Goal: Task Accomplishment & Management: Complete application form

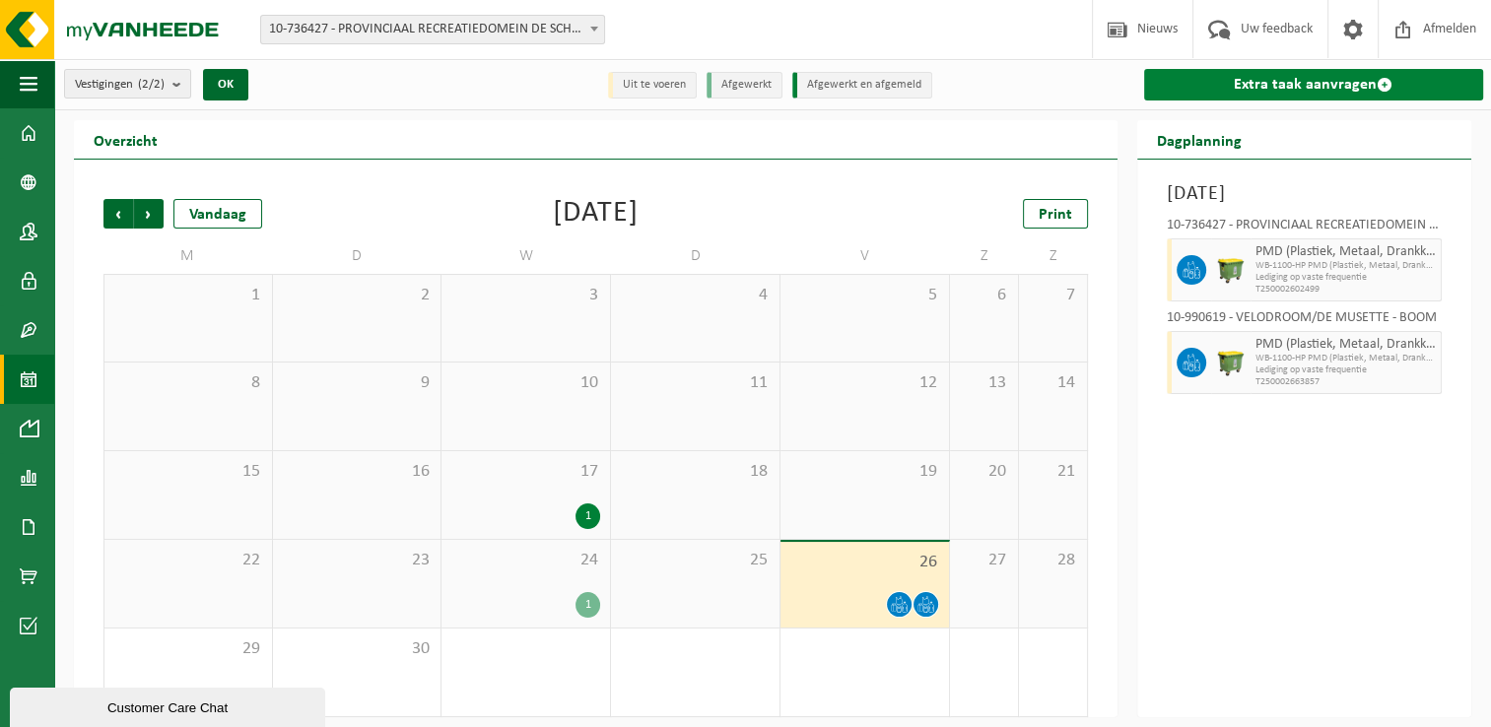
click at [1328, 85] on link "Extra taak aanvragen" at bounding box center [1314, 85] width 340 height 32
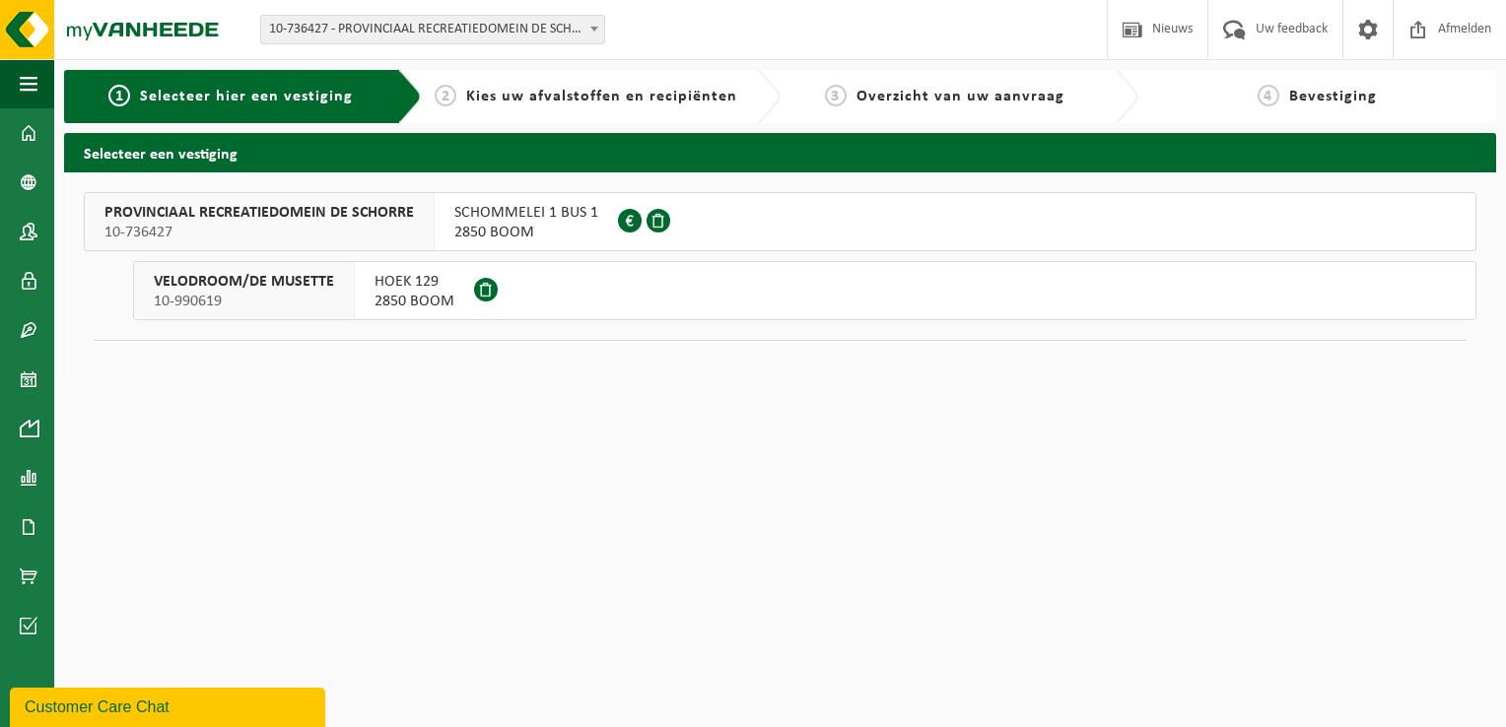
click at [272, 215] on span "PROVINCIAAL RECREATIEDOMEIN DE SCHORRE" at bounding box center [258, 213] width 309 height 20
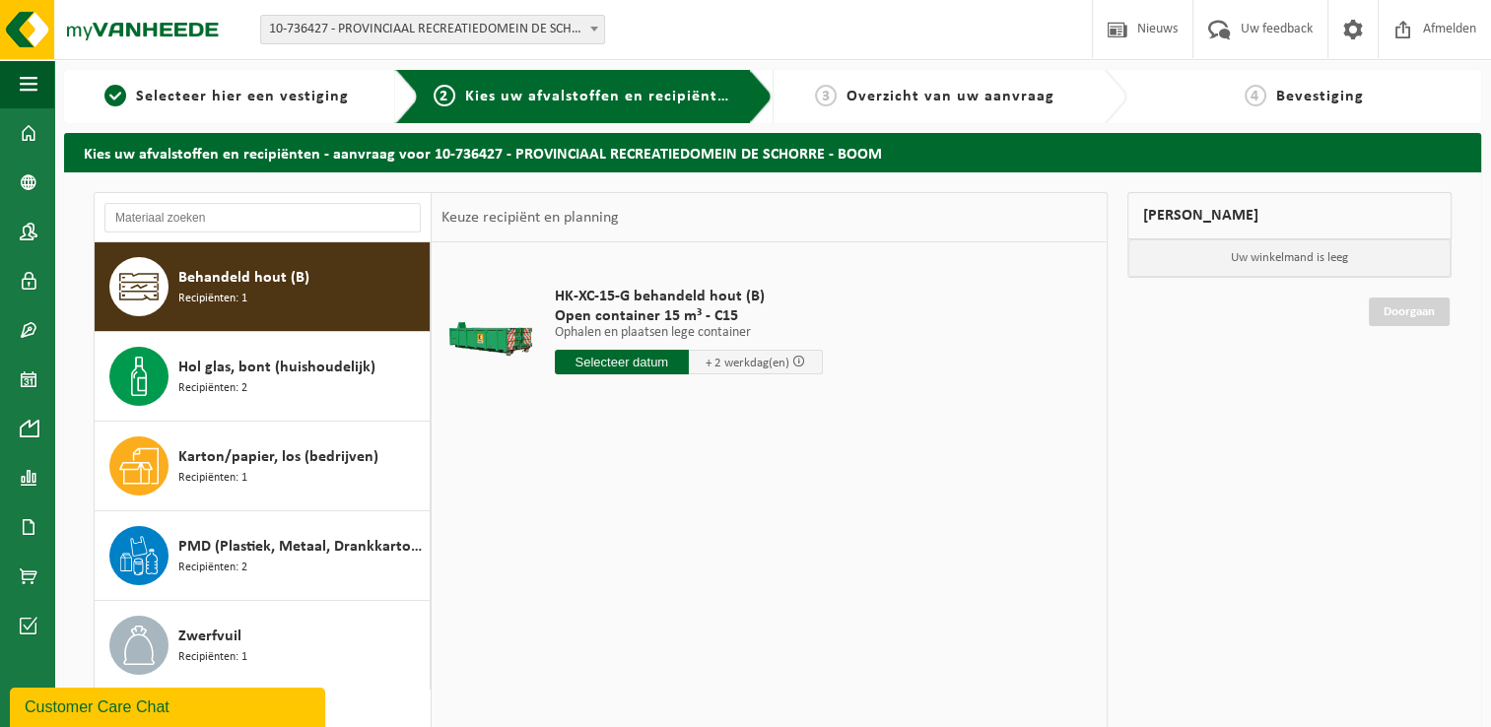
click at [615, 376] on div "HK-XC-15-G behandeld hout (B) Open container 15 m³ - C15 Ophalen en plaatsen le…" at bounding box center [689, 335] width 288 height 137
click at [615, 361] on input "text" at bounding box center [622, 362] width 134 height 25
click at [608, 597] on div "30" at bounding box center [607, 600] width 34 height 32
type input "Van 2025-09-30"
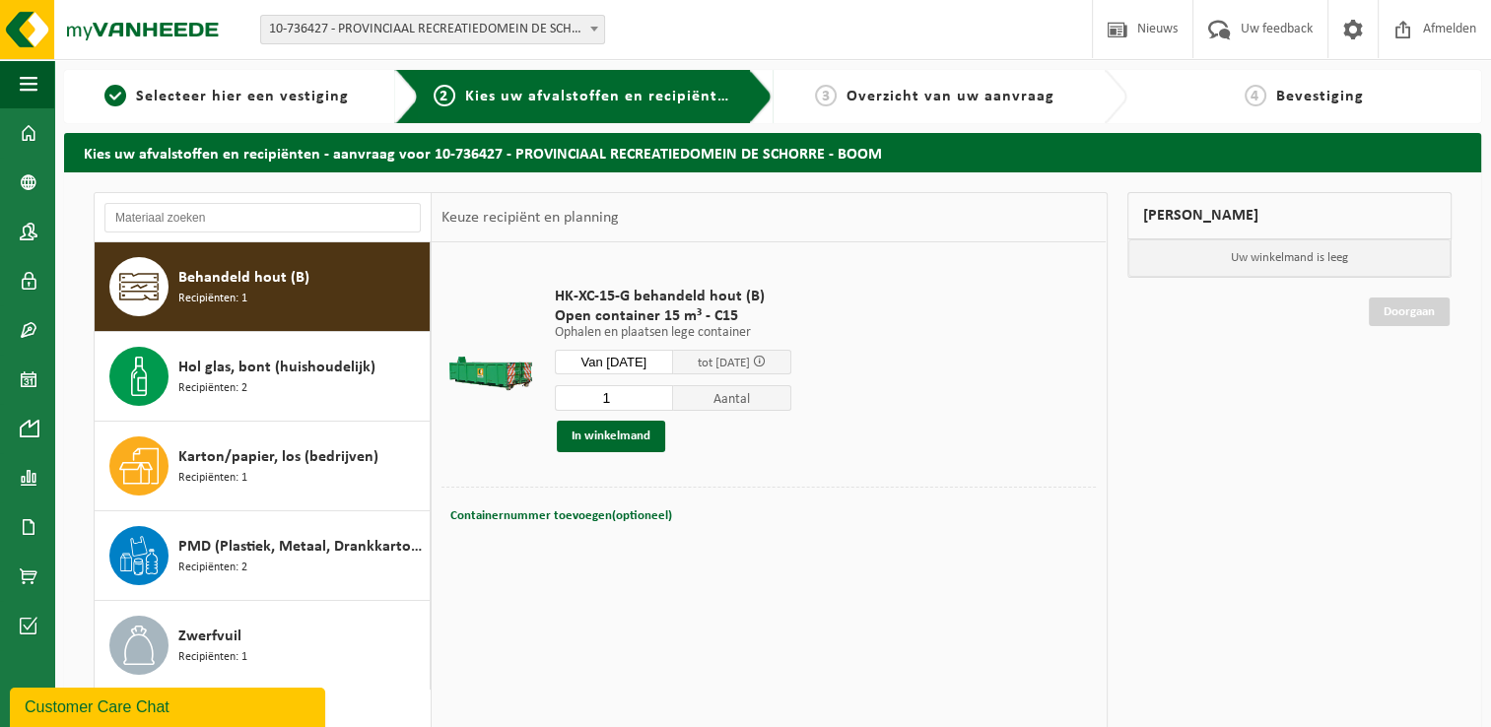
click at [470, 537] on div "Containernummer toevoegen(optioneel) Annuleren" at bounding box center [768, 516] width 654 height 58
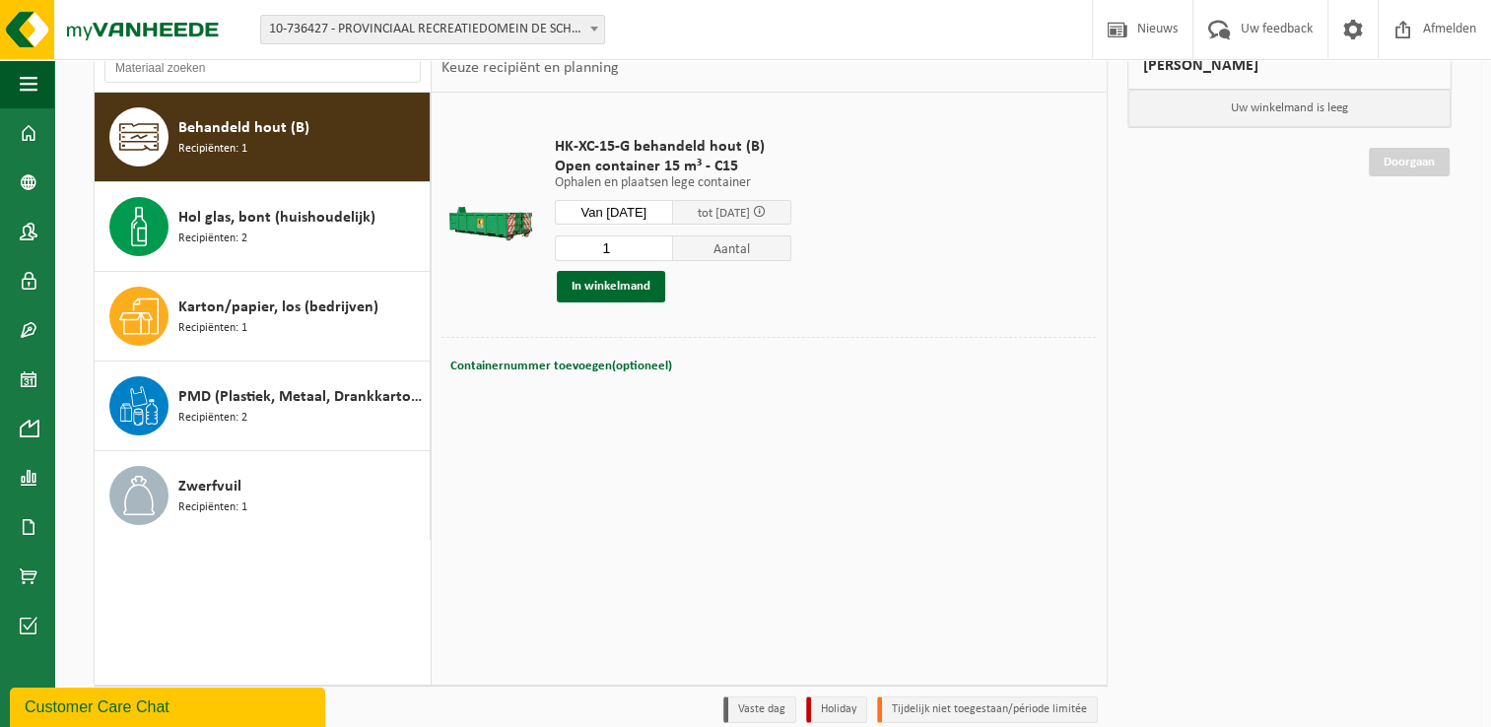
scroll to position [197, 0]
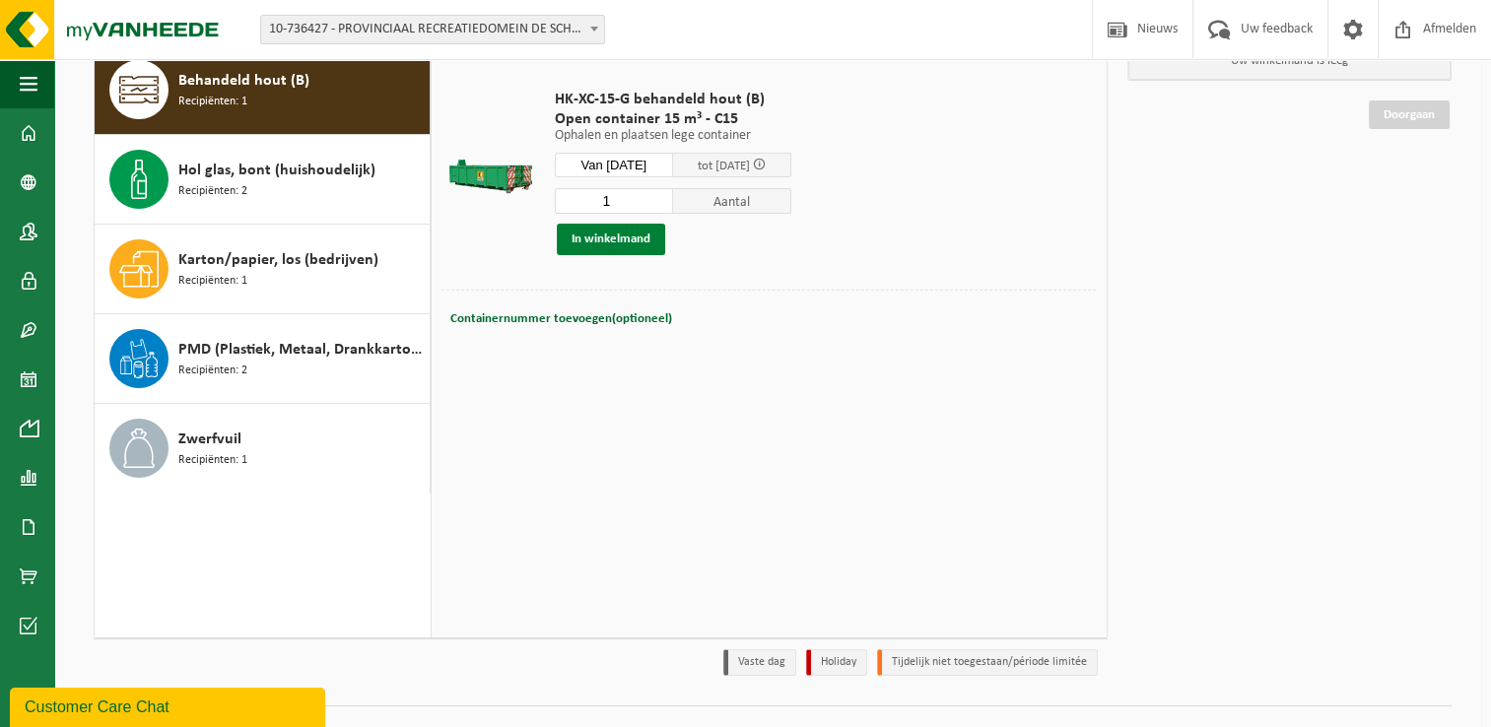
click at [608, 241] on button "In winkelmand" at bounding box center [611, 240] width 108 height 32
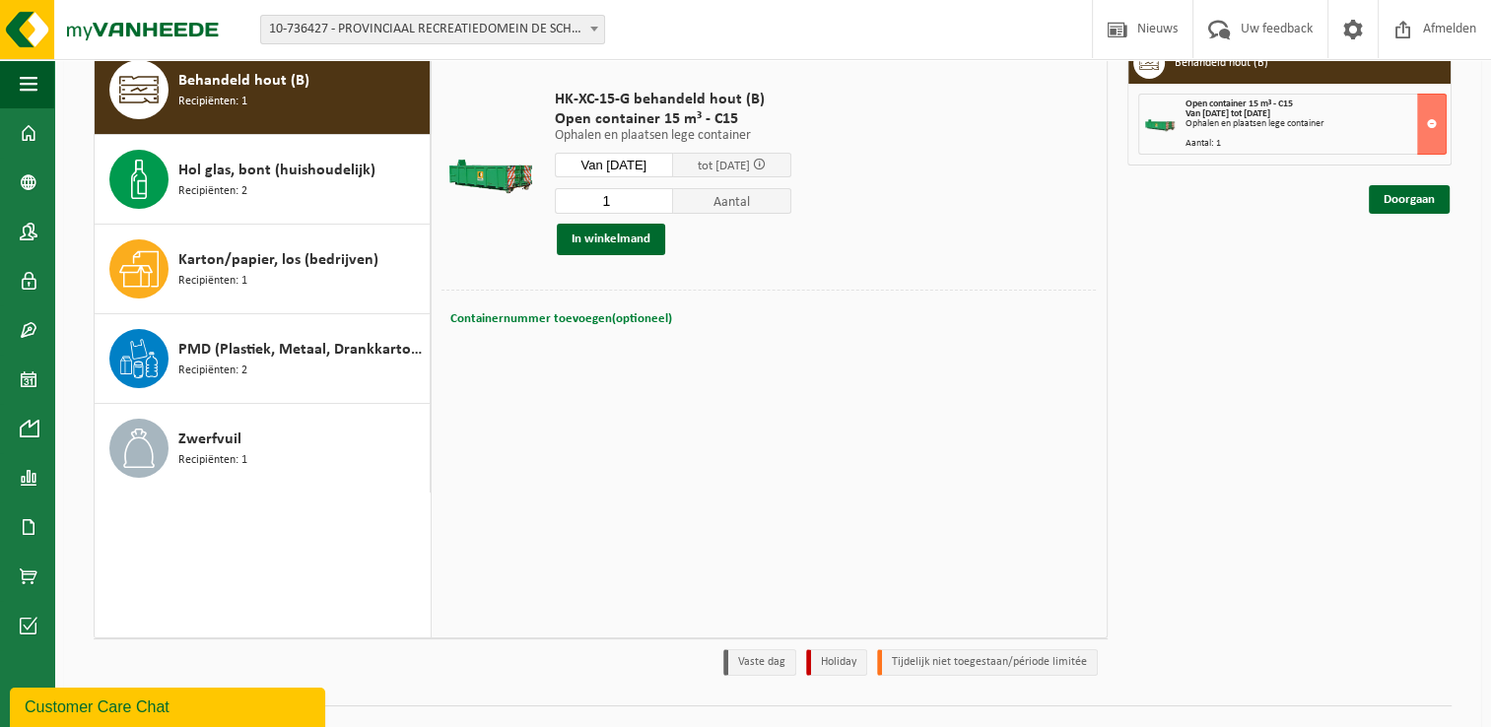
click at [495, 313] on span "Containernummer toevoegen(optioneel)" at bounding box center [561, 318] width 222 height 13
click at [658, 460] on div "HK-XC-15-G behandeld hout (B) Open container 15 m³ - C15 Ophalen en plaatsen le…" at bounding box center [769, 340] width 674 height 591
click at [464, 272] on td at bounding box center [490, 172] width 99 height 235
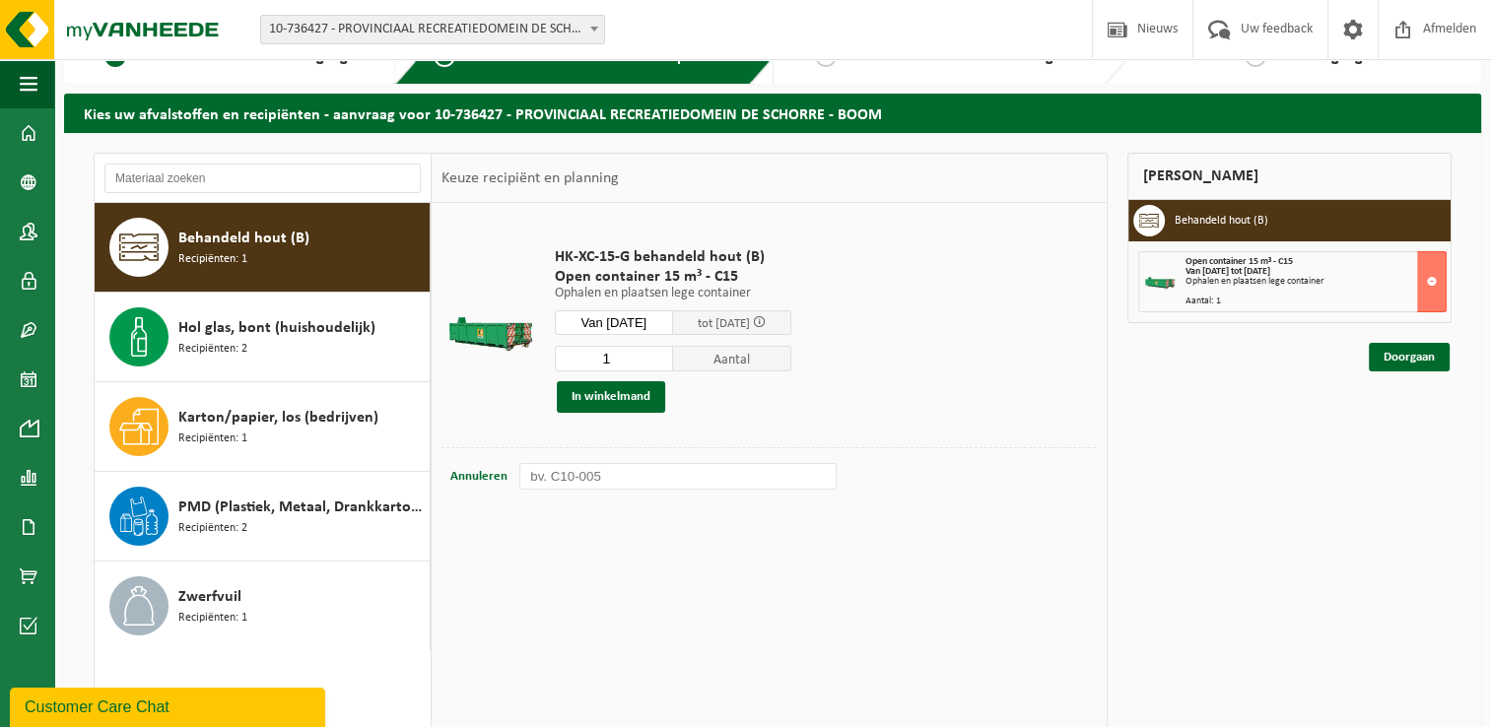
scroll to position [0, 0]
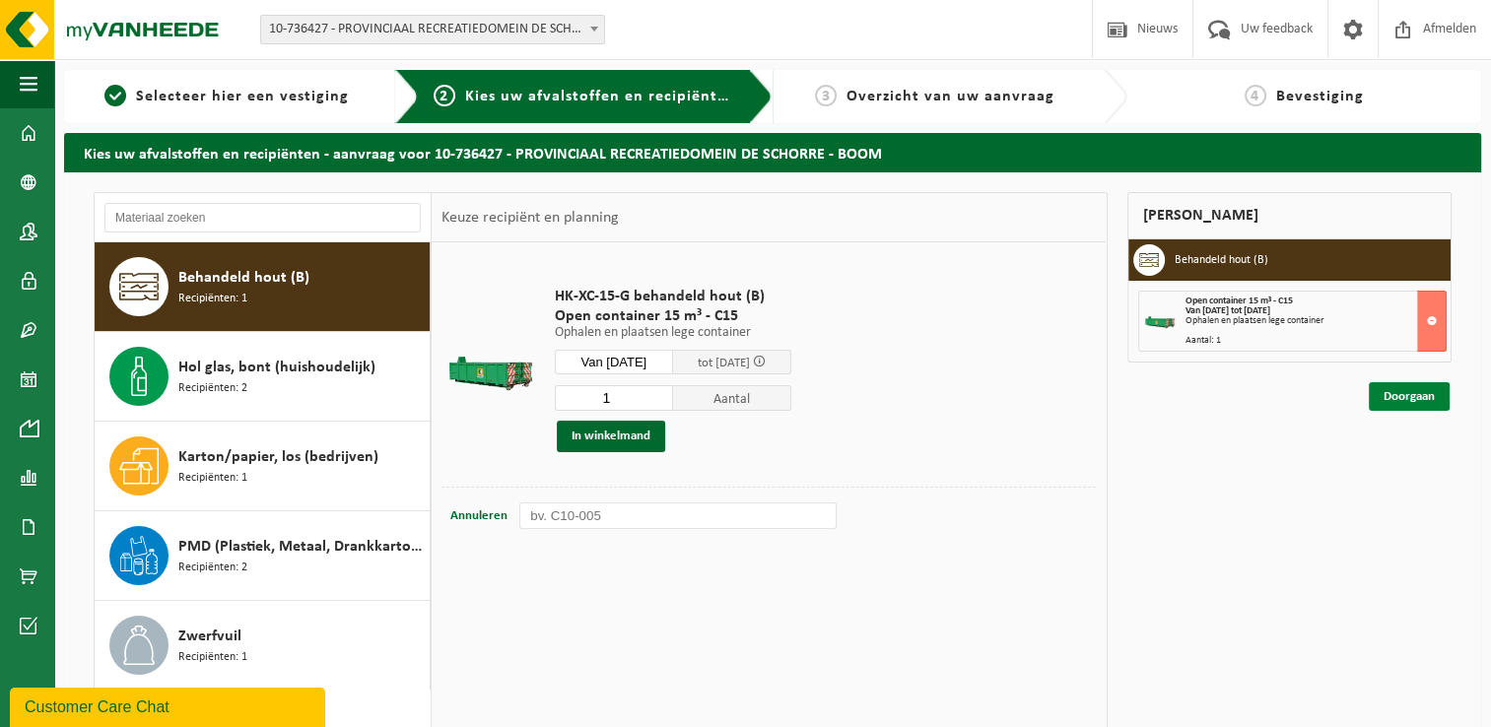
click at [1419, 394] on link "Doorgaan" at bounding box center [1409, 396] width 81 height 29
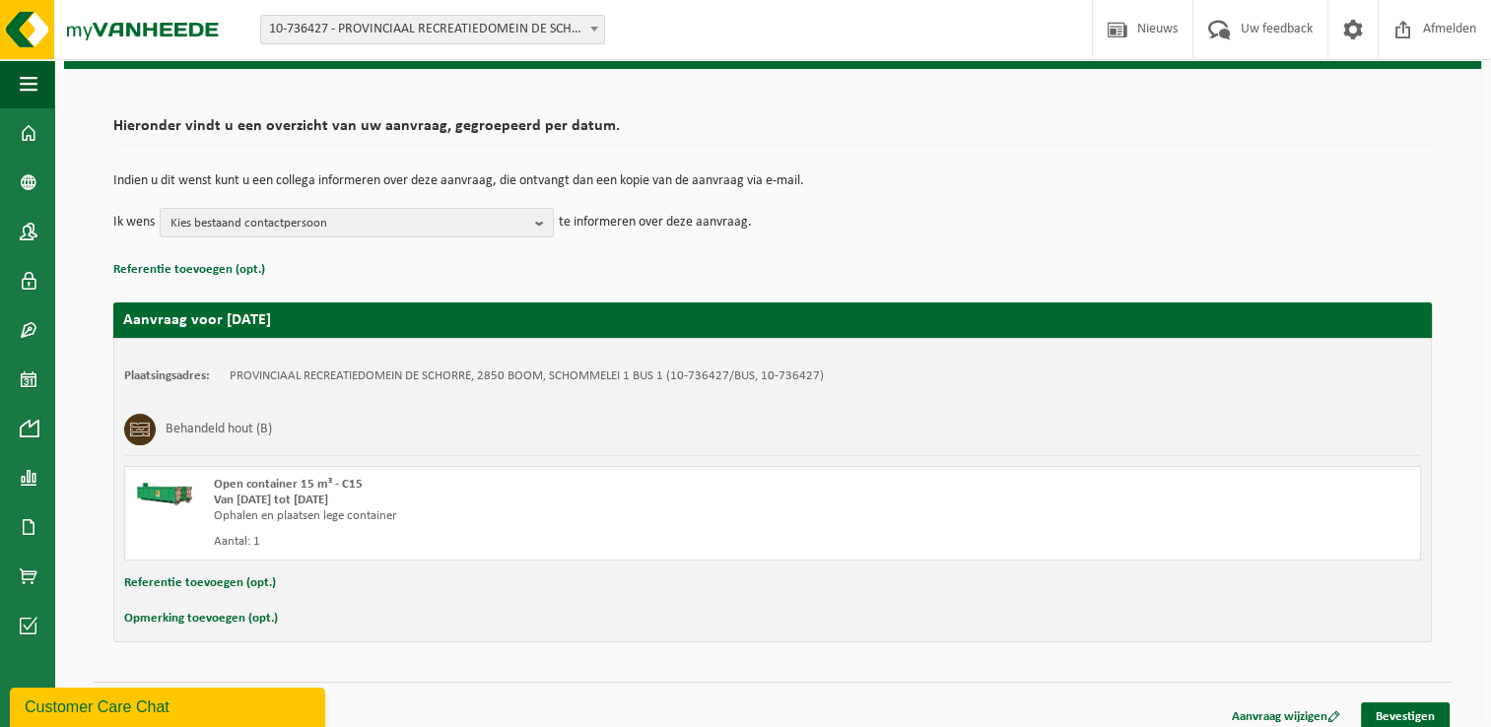
scroll to position [116, 0]
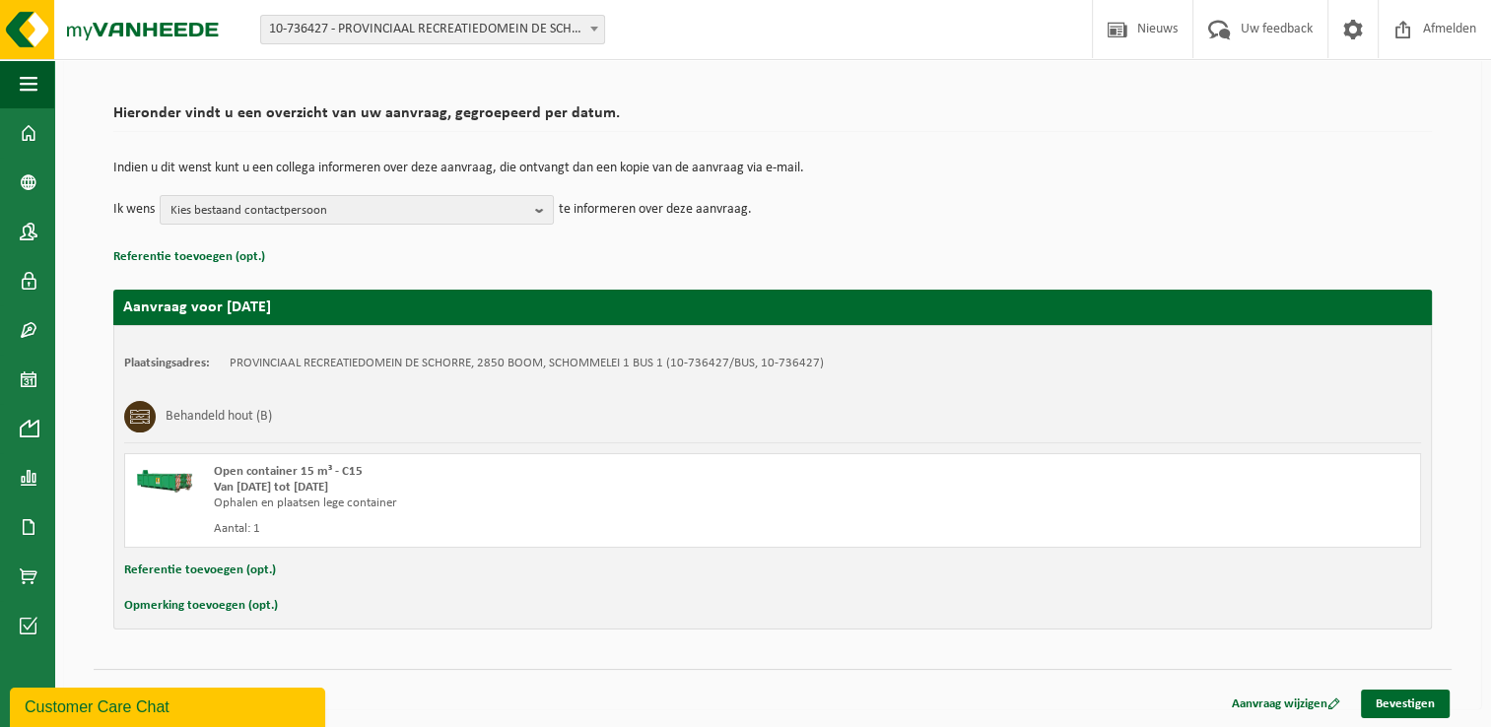
click at [330, 609] on div "Opmerking toevoegen (opt.)" at bounding box center [772, 606] width 1297 height 26
click at [209, 614] on button "Opmerking toevoegen (opt.)" at bounding box center [201, 606] width 154 height 26
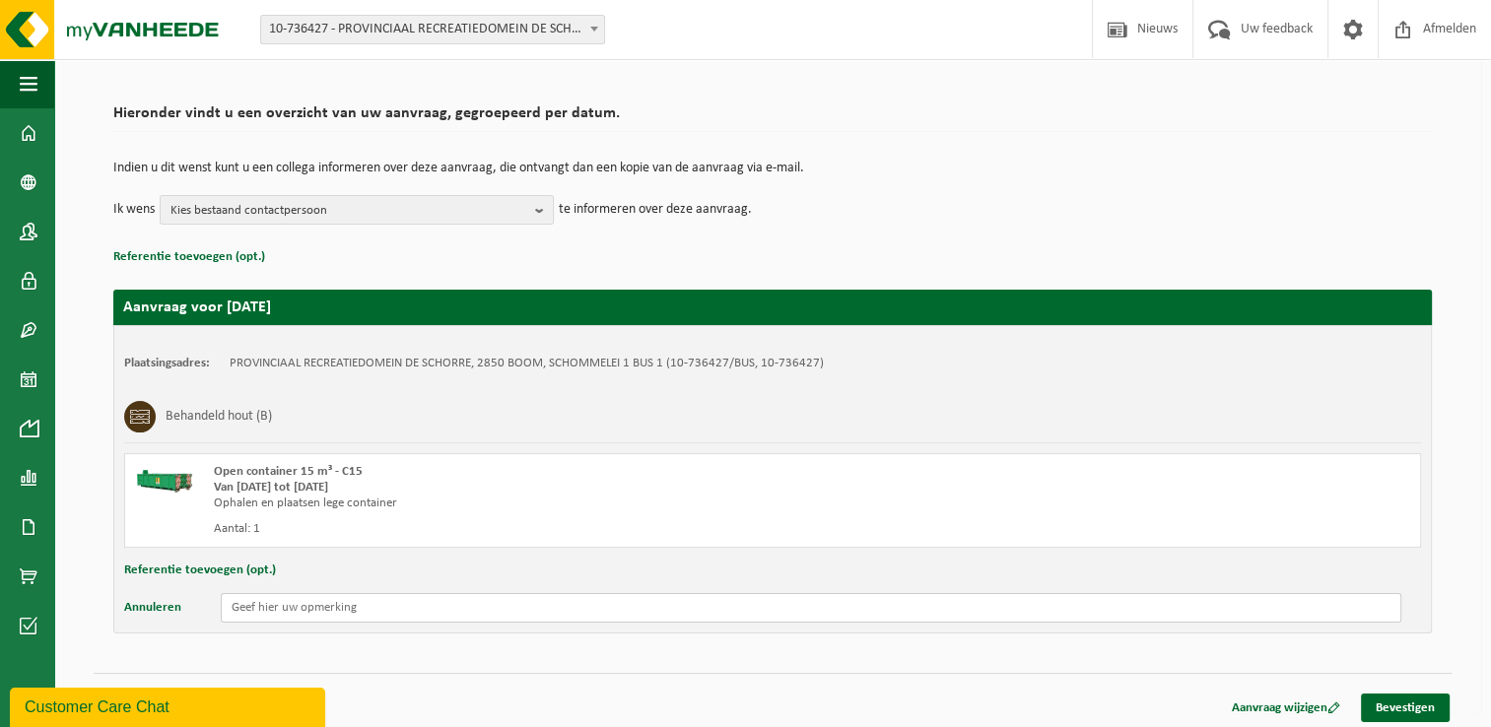
click at [236, 607] on input "text" at bounding box center [811, 608] width 1181 height 30
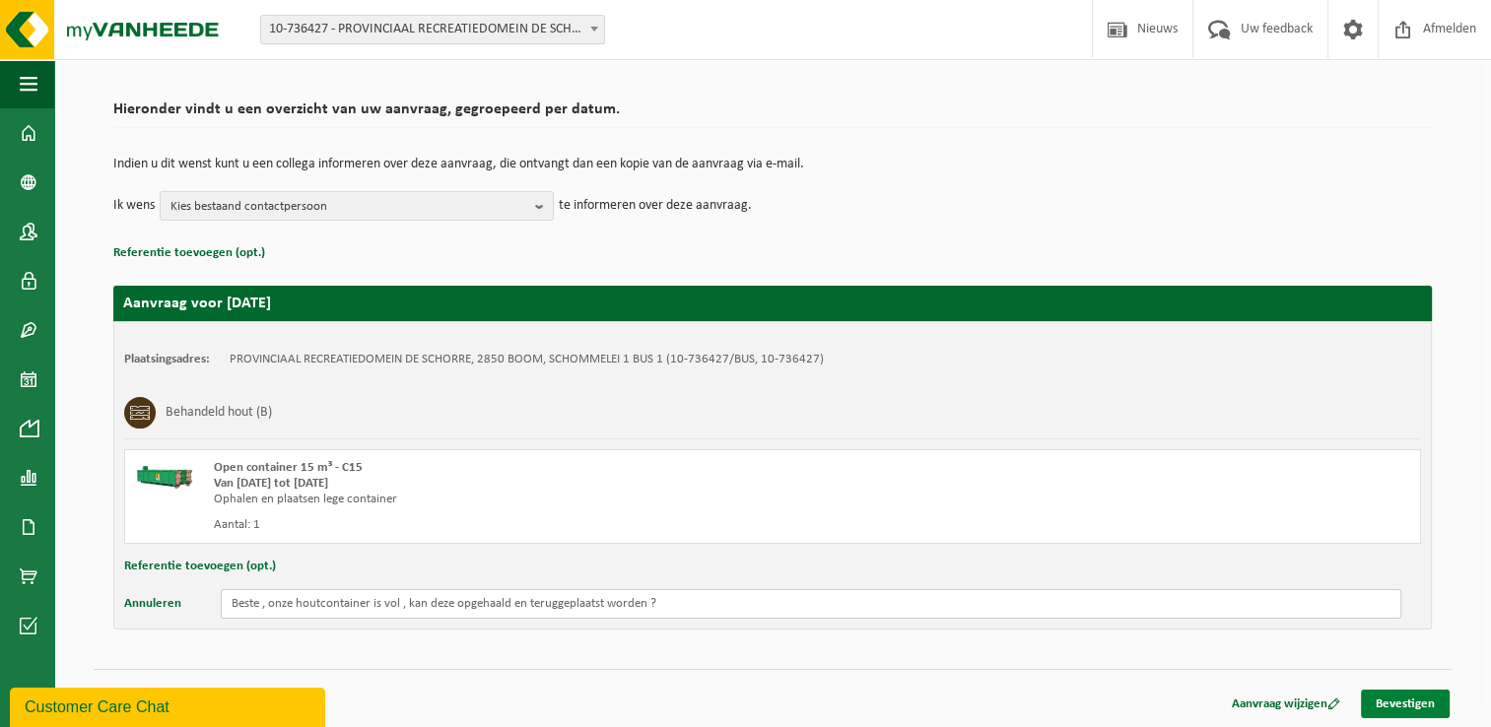
type input "Beste , onze houtcontainer is vol , kan deze opgehaald en teruggeplaatst worden…"
click at [1399, 700] on link "Bevestigen" at bounding box center [1405, 704] width 89 height 29
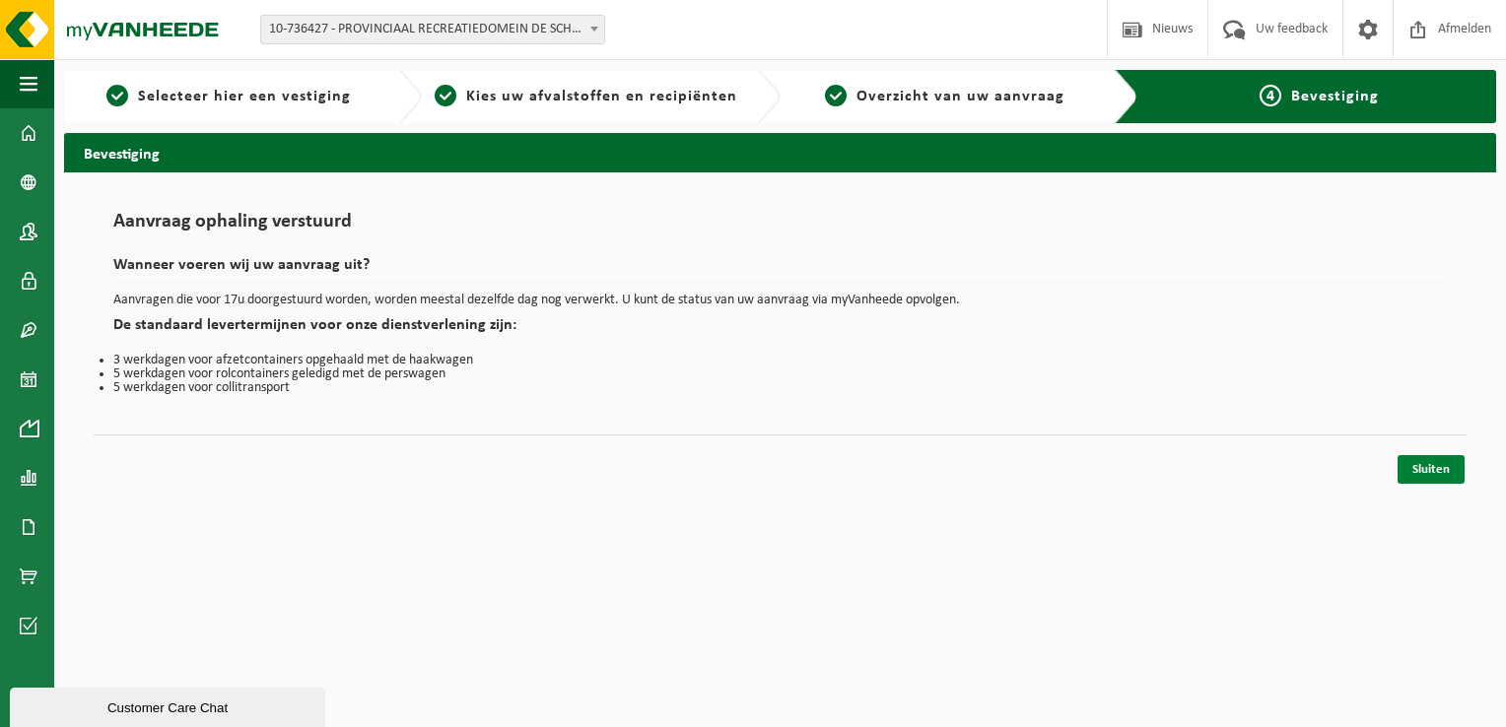
drag, startPoint x: 1439, startPoint y: 466, endPoint x: 1416, endPoint y: 476, distance: 24.7
click at [1439, 466] on link "Sluiten" at bounding box center [1430, 469] width 67 height 29
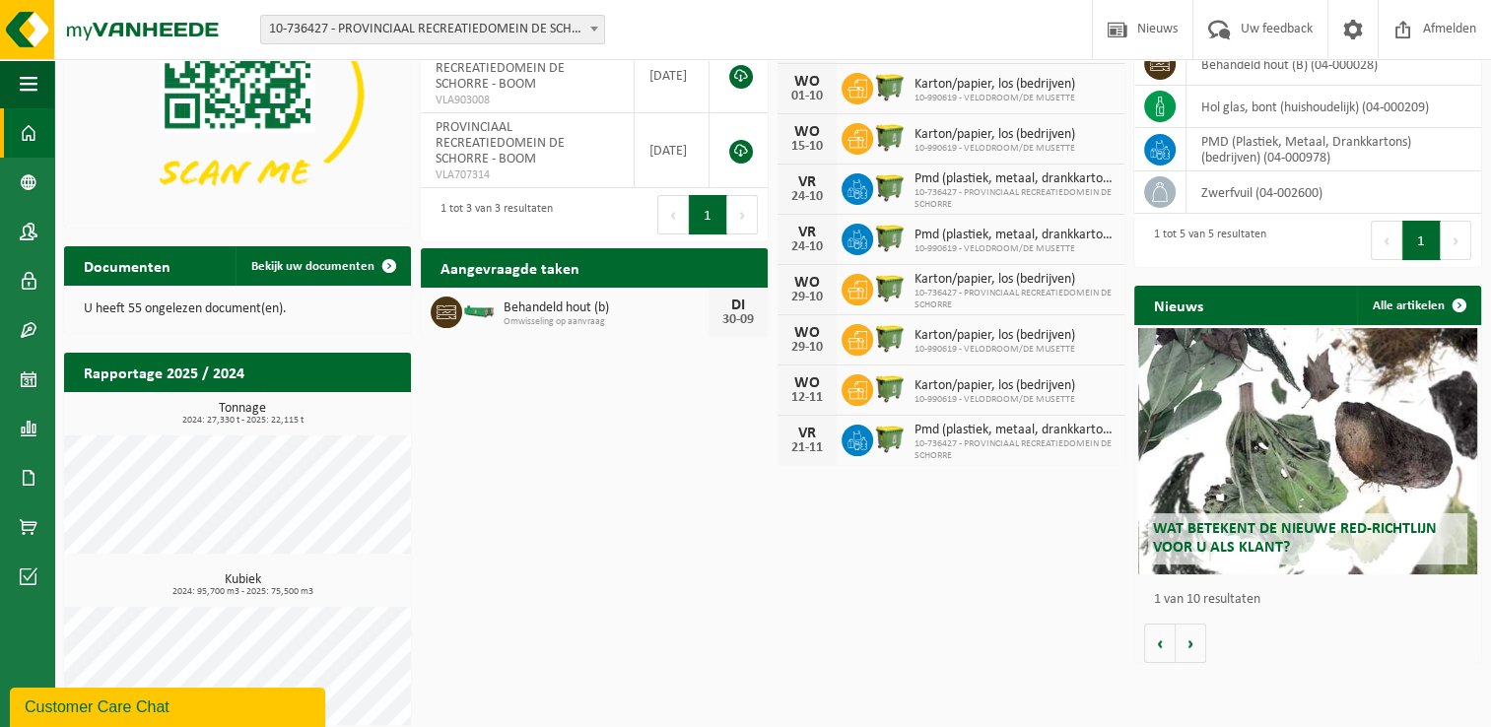
scroll to position [212, 0]
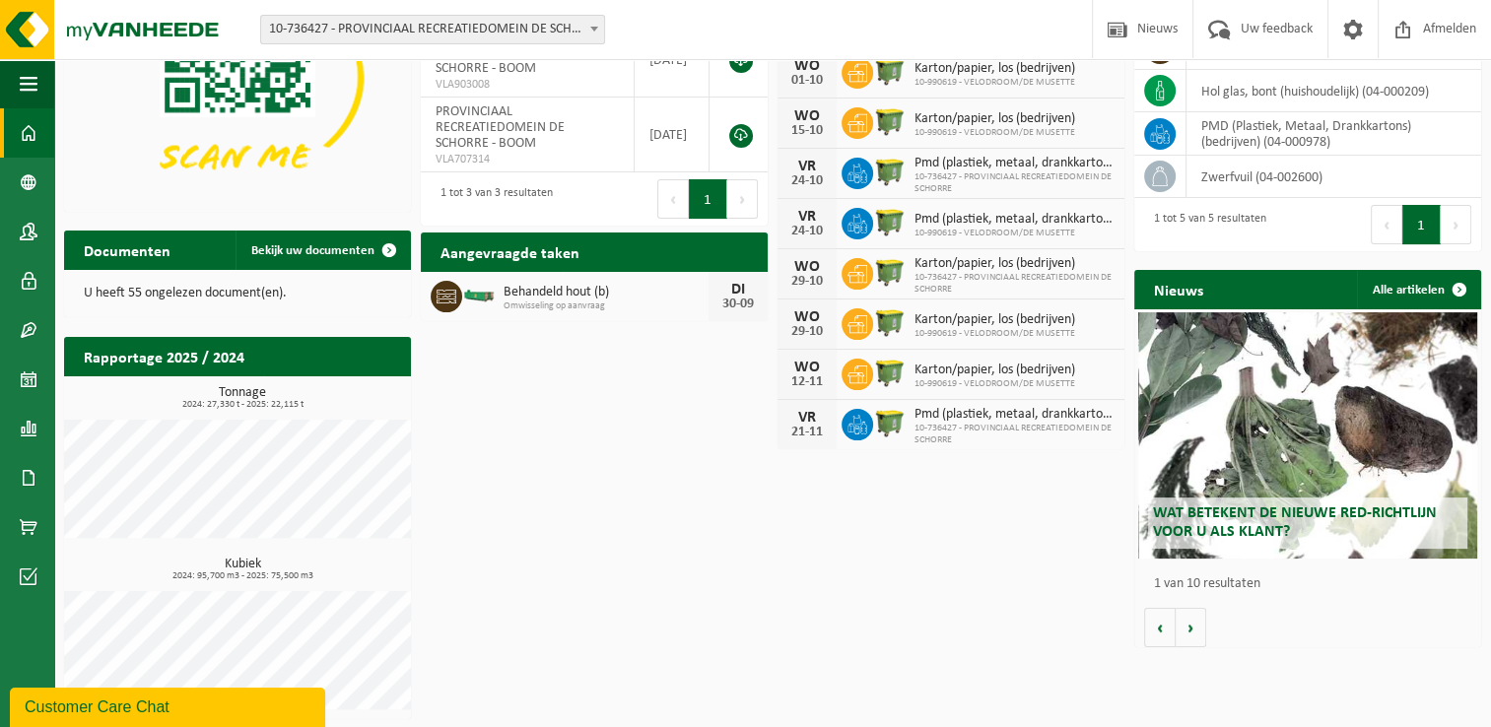
click at [1187, 295] on h2 "Nieuws" at bounding box center [1178, 289] width 89 height 38
click at [1296, 510] on span "Wat betekent de nieuwe RED-richtlijn voor u als klant?" at bounding box center [1295, 523] width 284 height 34
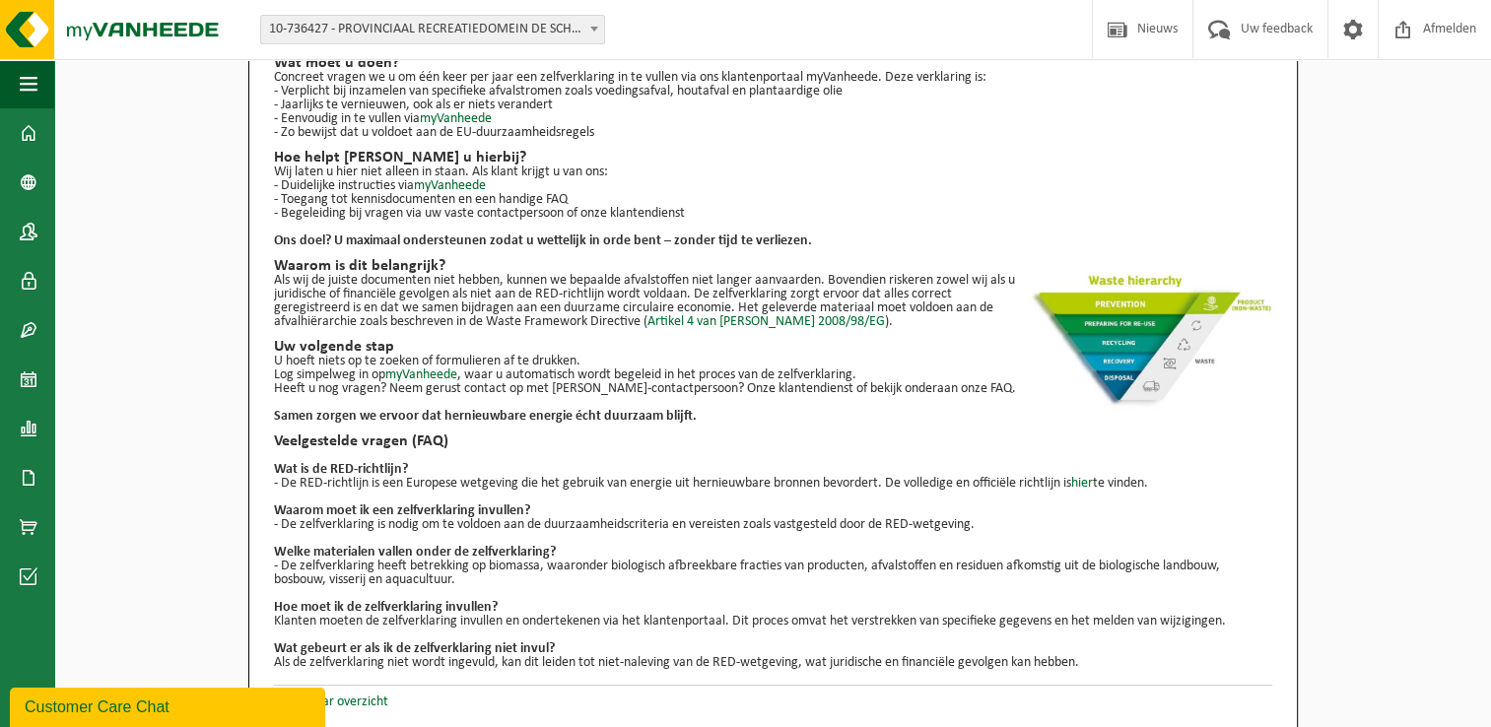
scroll to position [205, 0]
drag, startPoint x: 161, startPoint y: 436, endPoint x: 162, endPoint y: 464, distance: 28.6
click at [160, 436] on div "Wat betekent de nieuwe RED-richtlijn voor u als klant? Sinds 2024 geldt een nie…" at bounding box center [772, 296] width 1437 height 863
click at [346, 703] on link "Terug naar overzicht" at bounding box center [331, 700] width 114 height 15
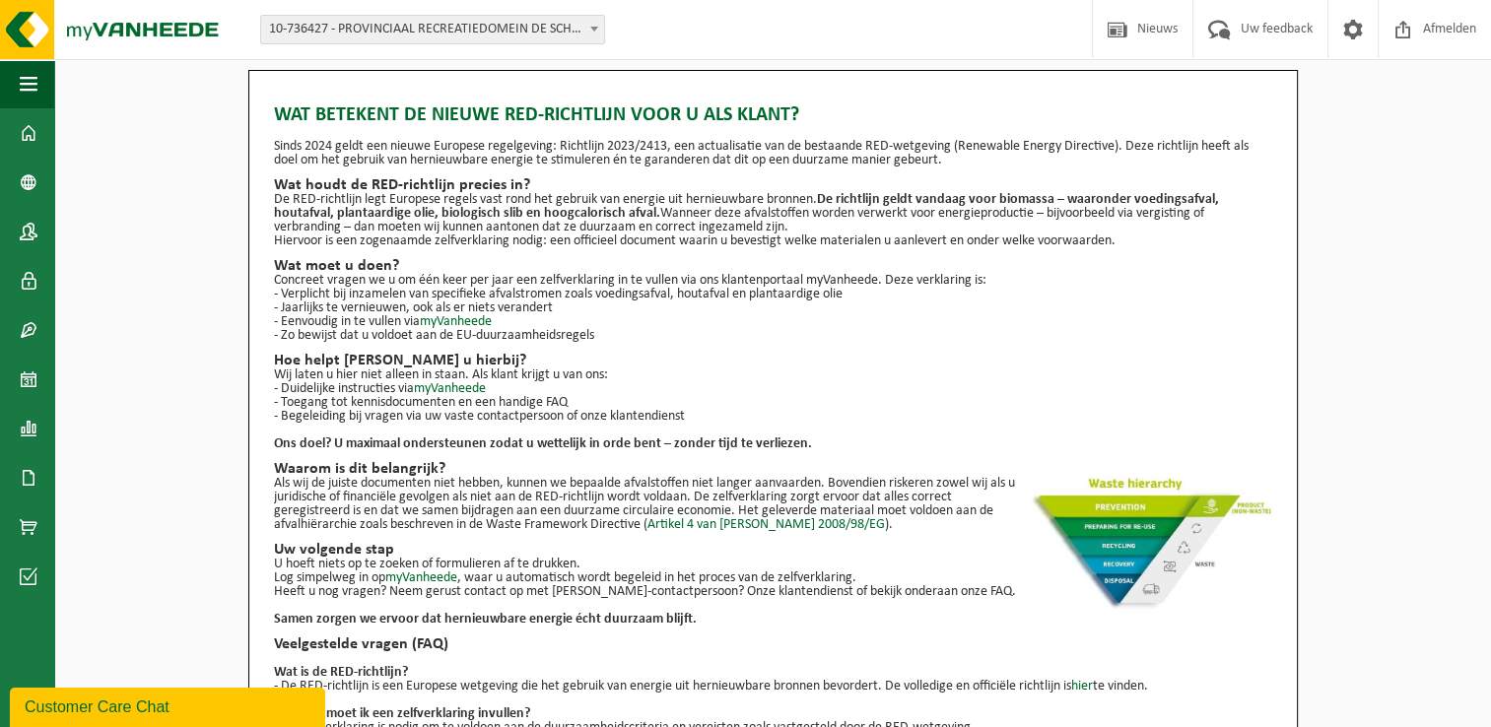
click at [599, 28] on span at bounding box center [594, 29] width 20 height 26
click at [820, 36] on div "Vestiging: 10-736427 - PROVINCIAAL RECREATIEDOMEIN DE SCHORRE - BOOM 10-990619 …" at bounding box center [745, 30] width 1491 height 60
click at [438, 388] on link "myVanheede" at bounding box center [450, 388] width 72 height 15
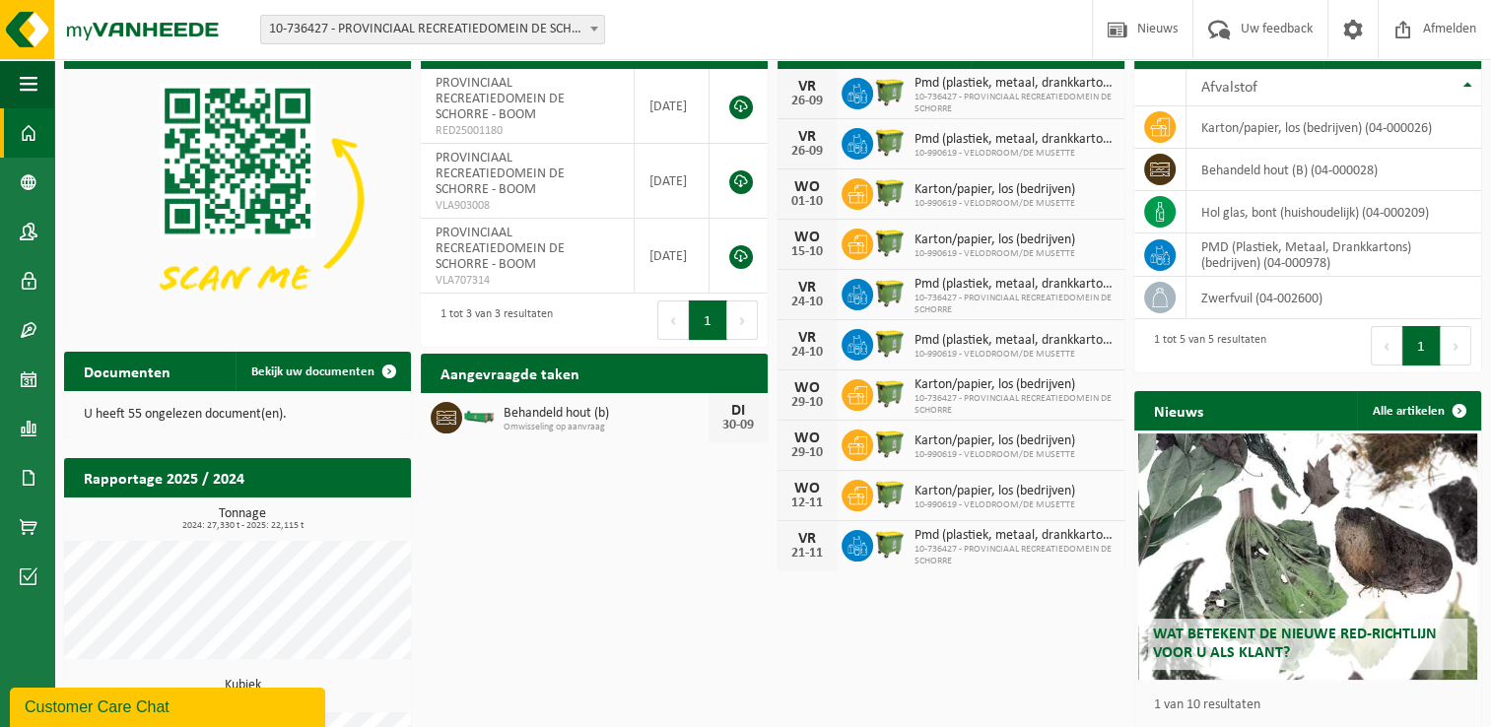
scroll to position [212, 0]
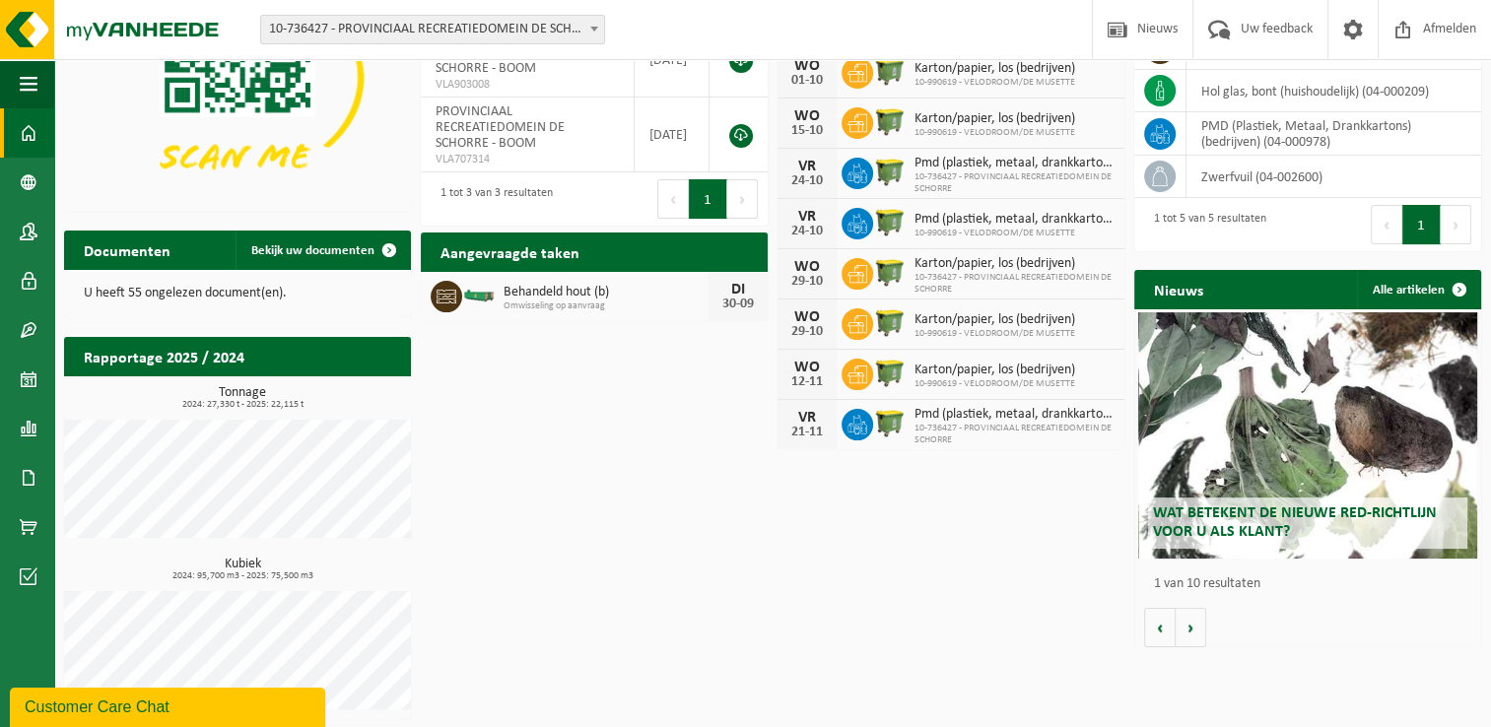
click at [1230, 518] on span "Wat betekent de nieuwe RED-richtlijn voor u als klant?" at bounding box center [1295, 523] width 284 height 34
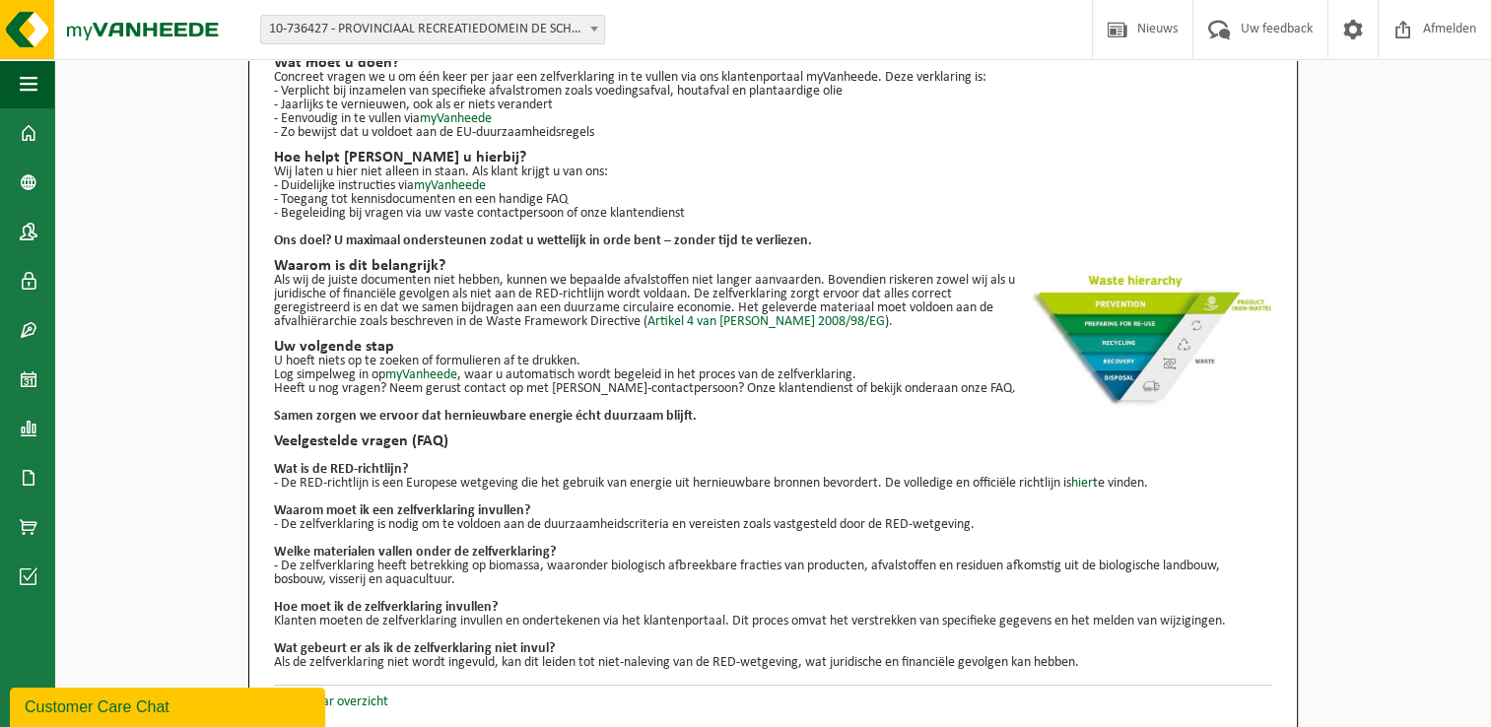
scroll to position [205, 0]
click at [414, 373] on link "myVanheede" at bounding box center [421, 373] width 72 height 15
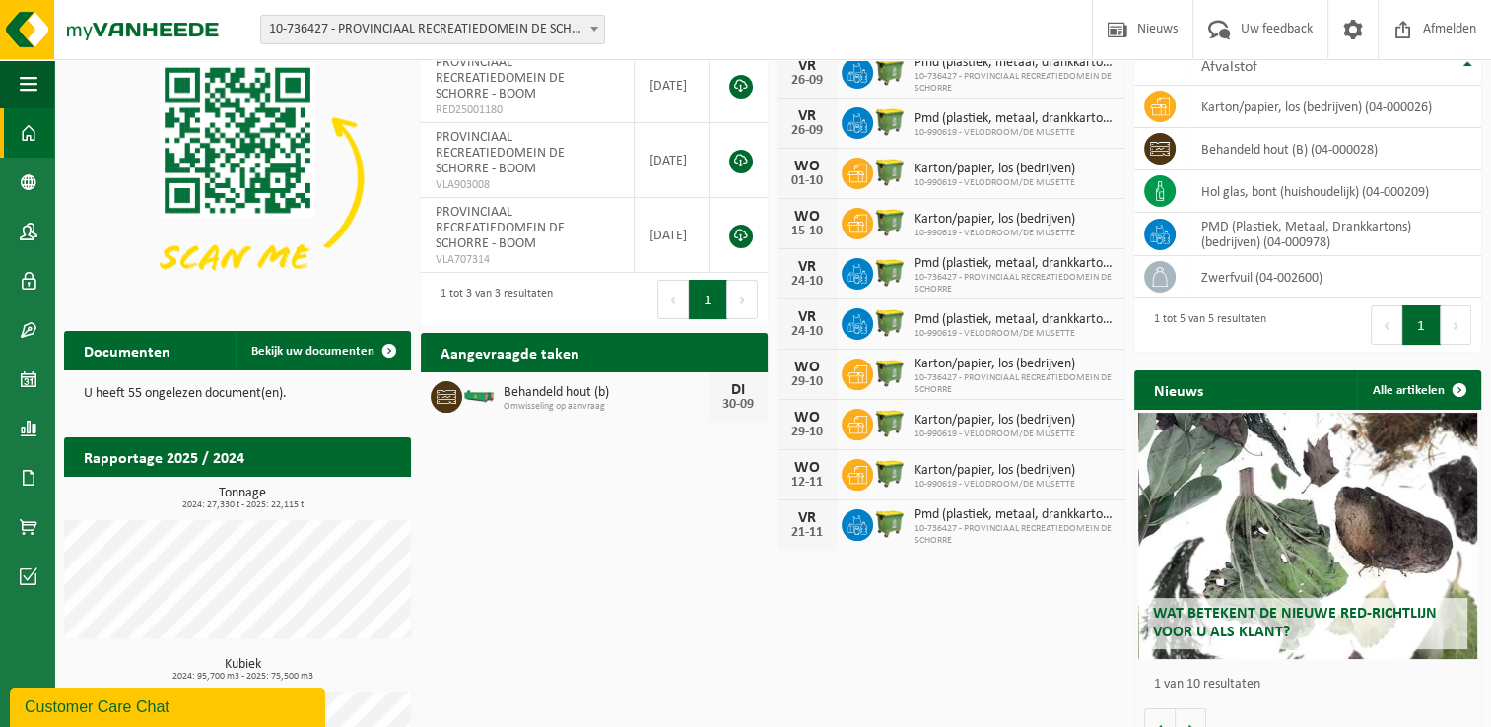
scroll to position [15, 0]
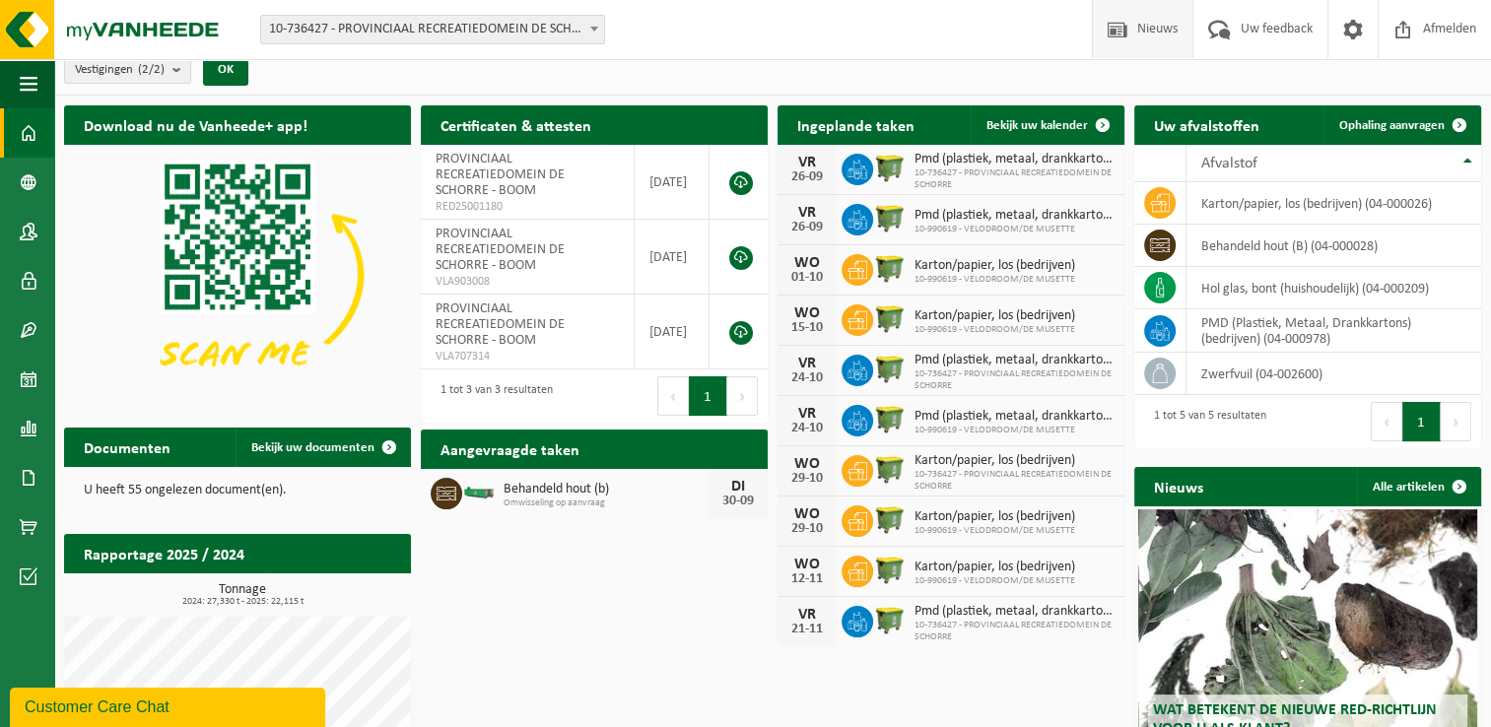
click at [1156, 34] on span "Nieuws" at bounding box center [1157, 29] width 50 height 58
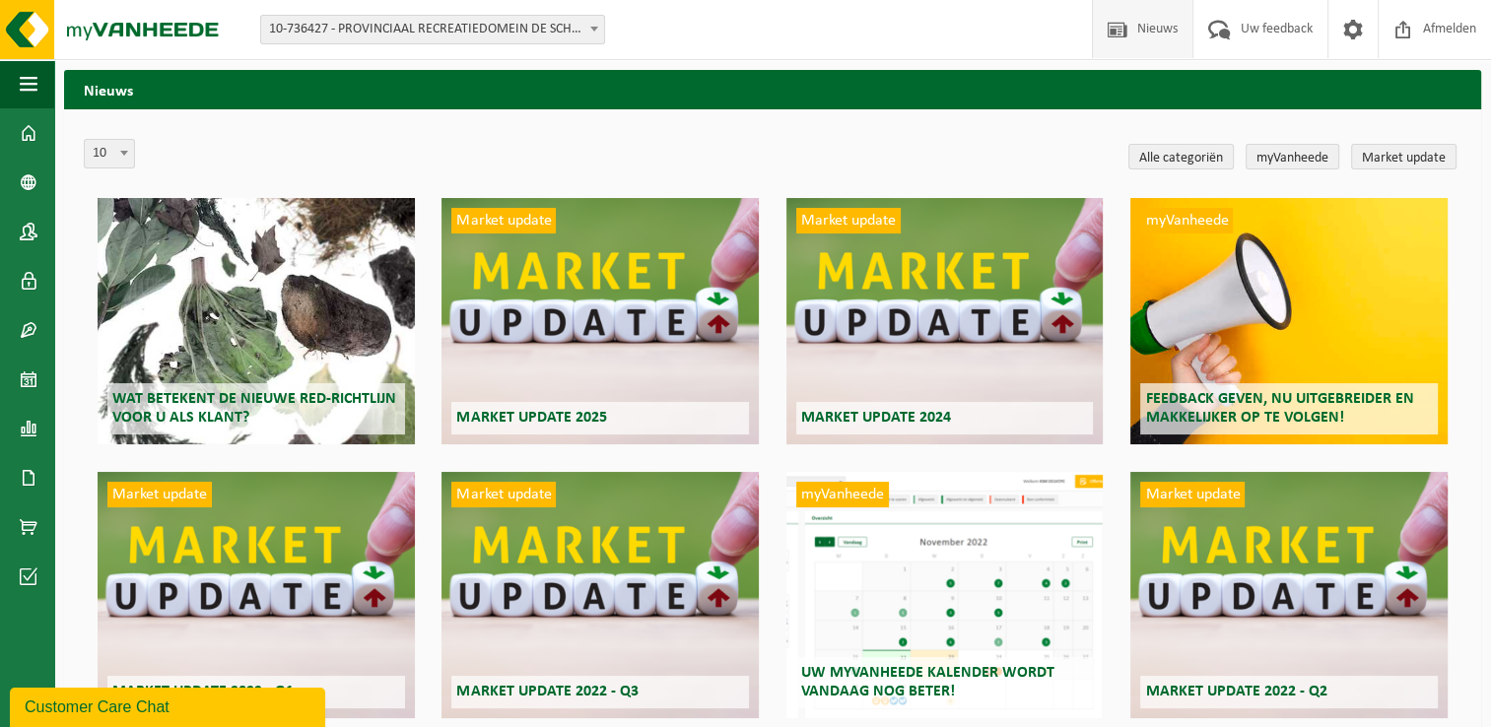
click at [197, 406] on span "Wat betekent de nieuwe RED-richtlijn voor u als klant?" at bounding box center [254, 408] width 284 height 34
click at [627, 369] on div "Market update Market update 2025" at bounding box center [599, 321] width 317 height 246
click at [1256, 336] on div "myVanheede Feedback geven, nu uitgebreider en makkelijker op te volgen!" at bounding box center [1288, 321] width 317 height 246
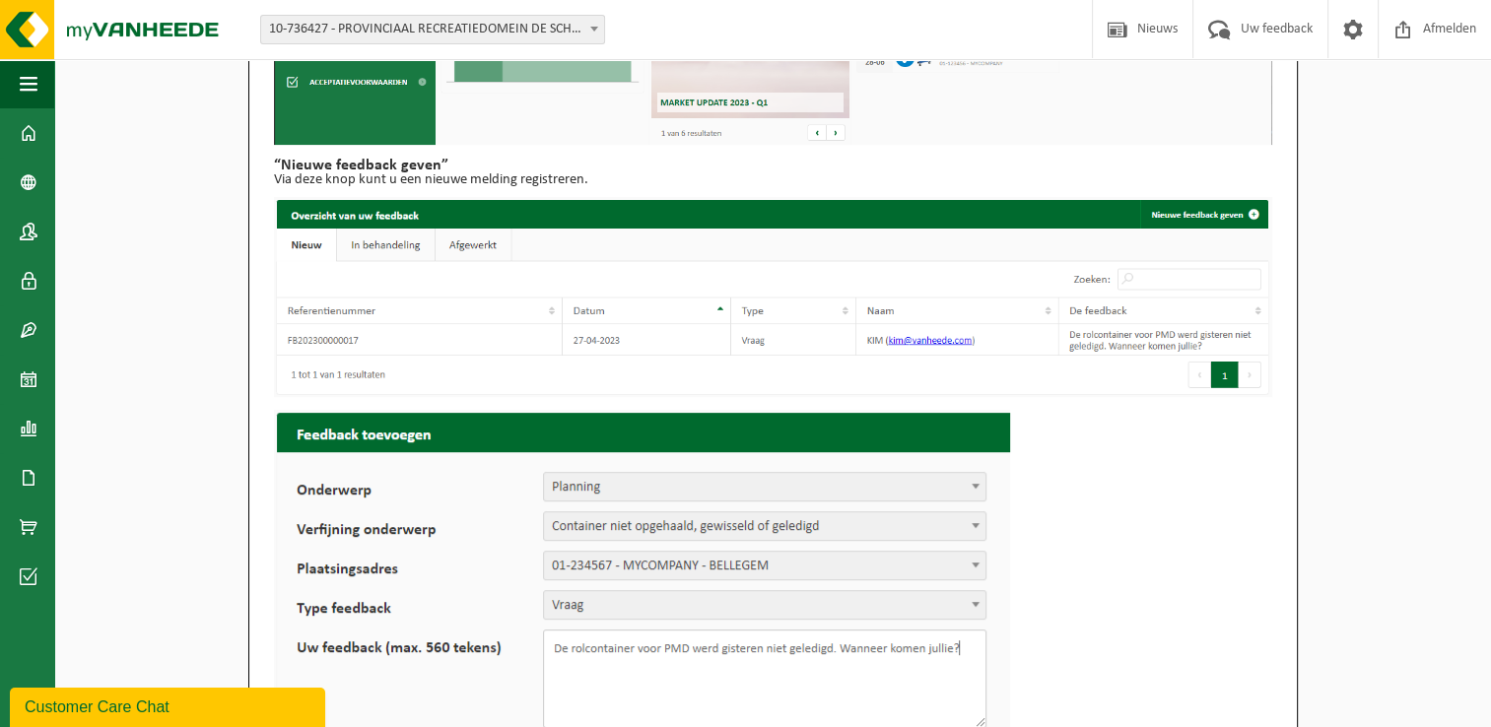
scroll to position [591, 0]
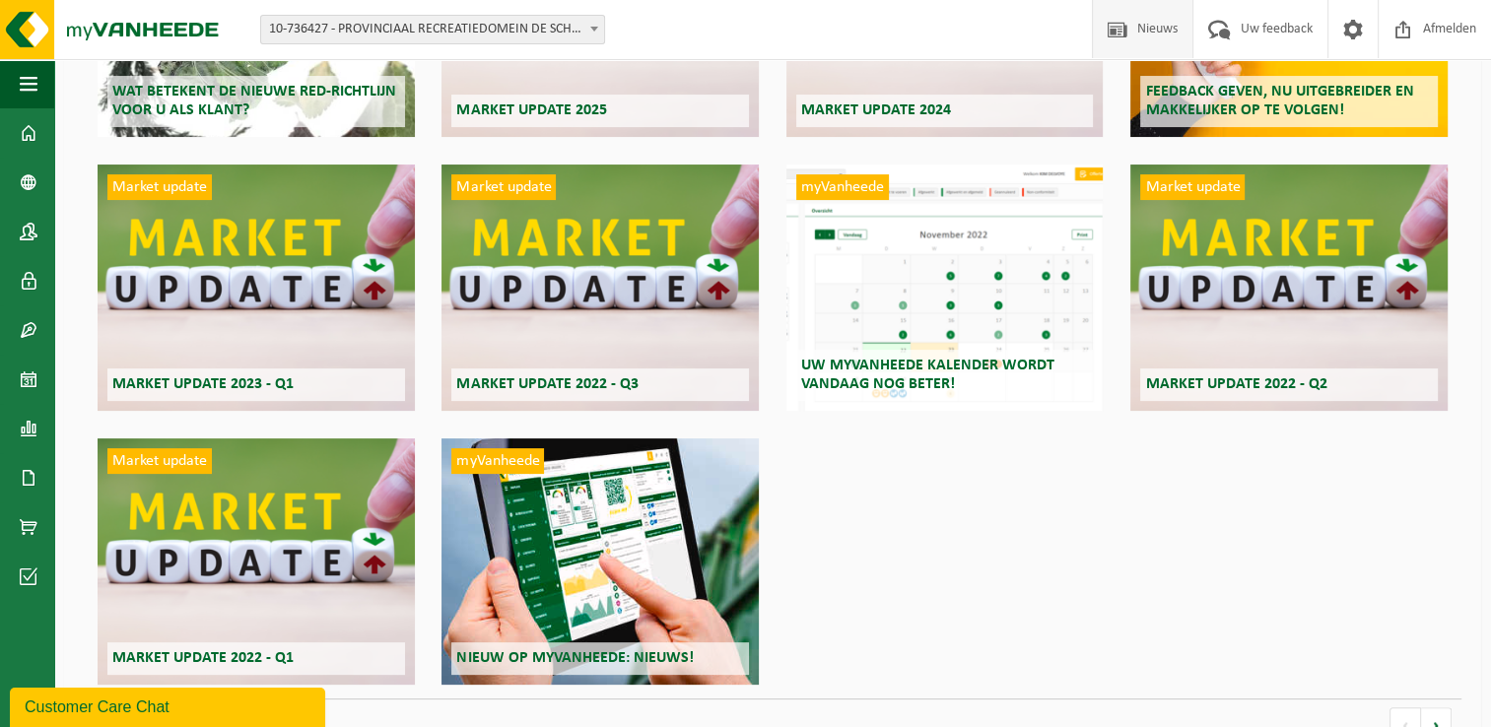
scroll to position [361, 0]
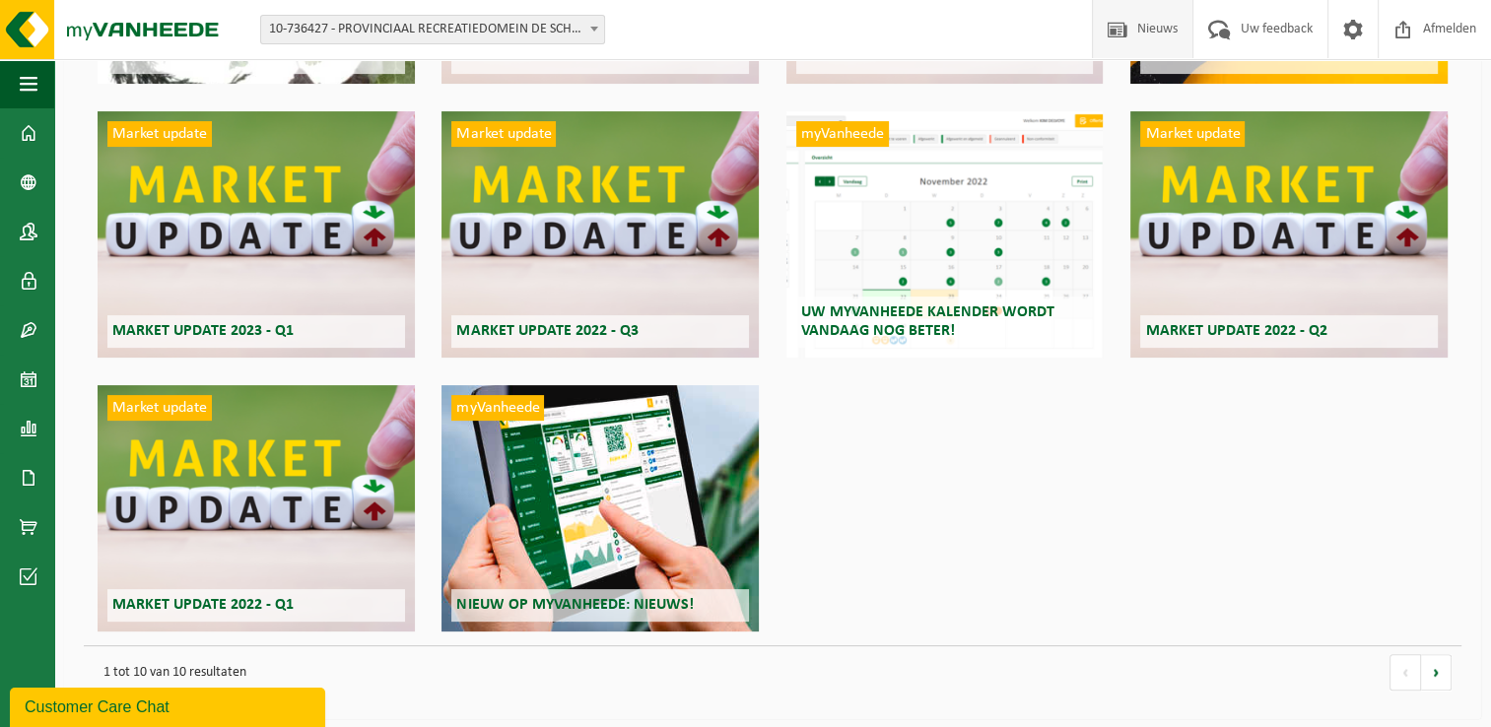
click at [556, 517] on div "myVanheede Nieuw op myVanheede: Nieuws!" at bounding box center [599, 508] width 317 height 246
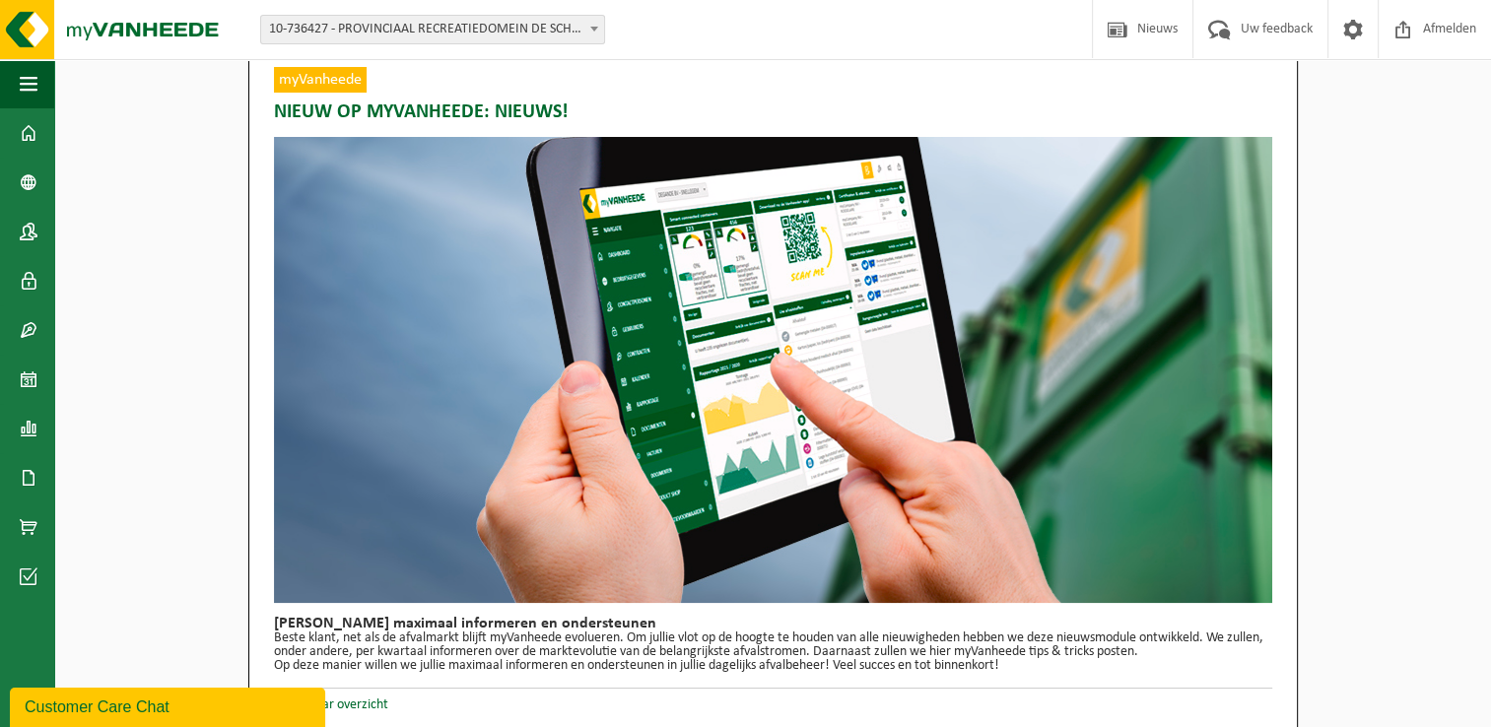
scroll to position [23, 0]
